Goal: Information Seeking & Learning: Understand process/instructions

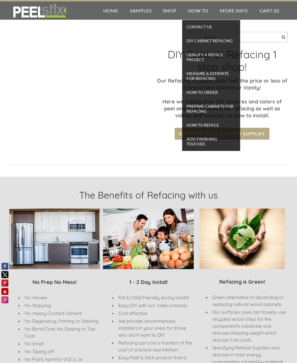
click at [225, 41] on span "DIY Cabinet Refacing" at bounding box center [211, 41] width 55 height 8
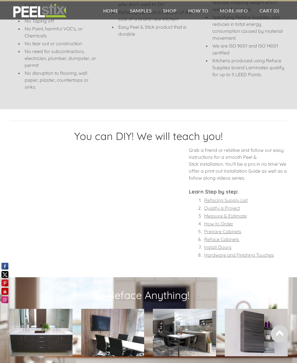
scroll to position [331, 0]
click at [239, 199] on font "Refacing Supply List" at bounding box center [226, 201] width 44 height 6
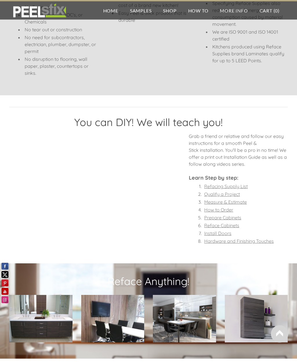
scroll to position [345, 0]
click at [236, 196] on font "Qualify a Project" at bounding box center [222, 194] width 36 height 6
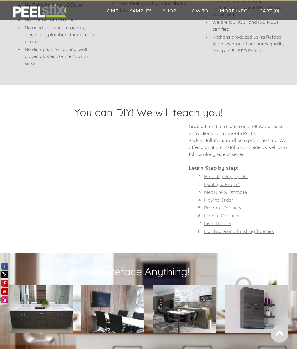
click at [240, 191] on font "Measure & Estimate" at bounding box center [225, 192] width 43 height 6
click at [227, 202] on font "How to Order" at bounding box center [218, 200] width 29 height 6
click at [231, 210] on font "Prepare Cabinets" at bounding box center [222, 208] width 37 height 6
click at [236, 218] on font "Reface Cabinets" at bounding box center [221, 216] width 35 height 6
click at [229, 225] on font "Install Doors" at bounding box center [217, 224] width 27 height 6
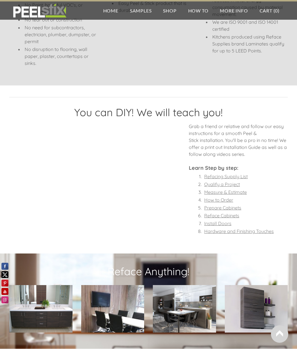
click at [255, 232] on font "Hardware and Finishing Touches" at bounding box center [239, 232] width 70 height 6
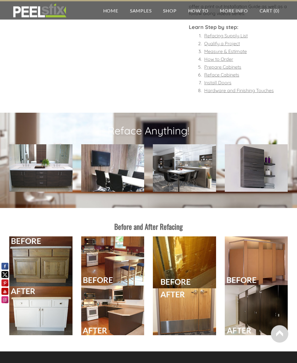
scroll to position [535, 0]
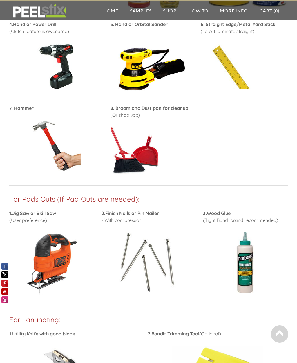
scroll to position [379, 0]
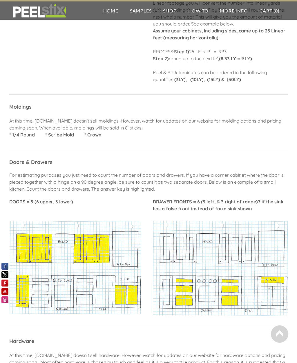
scroll to position [251, 0]
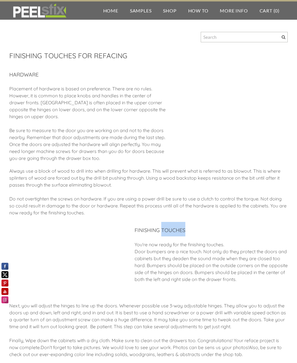
click at [262, 201] on div "Always use a block of wood to drill into when drilling for hardware. This will …" at bounding box center [148, 195] width 278 height 55
